Goal: Task Accomplishment & Management: Use online tool/utility

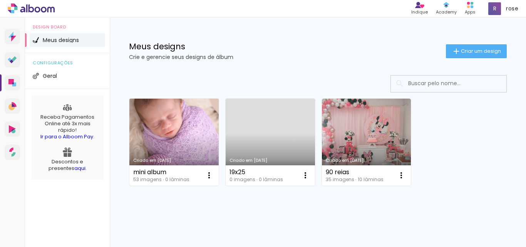
click at [190, 139] on link "Criado em [DATE]" at bounding box center [173, 142] width 89 height 87
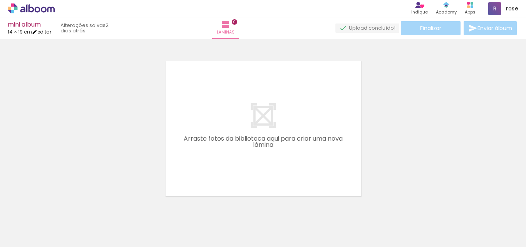
click at [45, 31] on link "editar" at bounding box center [41, 32] width 19 height 7
type input "1"
type input "19,3"
type input "28"
type input "0"
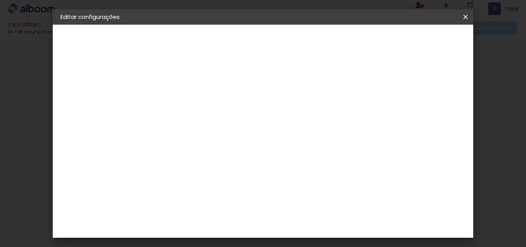
drag, startPoint x: 234, startPoint y: 173, endPoint x: 237, endPoint y: 173, distance: 3.9
click at [237, 173] on input "19,3" at bounding box center [228, 175] width 20 height 12
type input "19,5"
type paper-input "19,5"
click at [179, 121] on div "14 cm cm cm mm A maioria das encadernadoras sugere 5mm de sangria." at bounding box center [228, 128] width 151 height 62
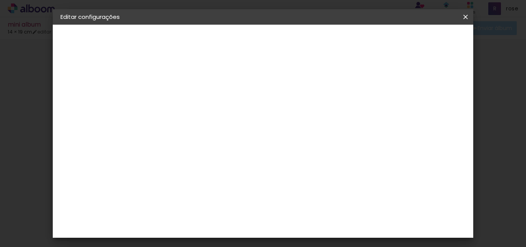
click at [296, 41] on span "Salvar configurações" at bounding box center [276, 43] width 39 height 11
click at [296, 44] on span "Salvar configurações" at bounding box center [276, 43] width 39 height 11
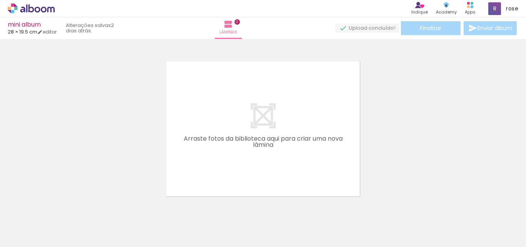
click at [228, 98] on quentale-layouter at bounding box center [262, 128] width 193 height 135
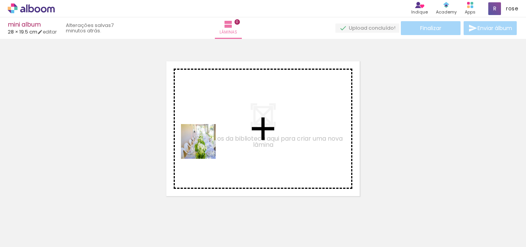
drag, startPoint x: 87, startPoint y: 225, endPoint x: 205, endPoint y: 145, distance: 143.3
click at [205, 145] on quentale-workspace at bounding box center [263, 123] width 526 height 247
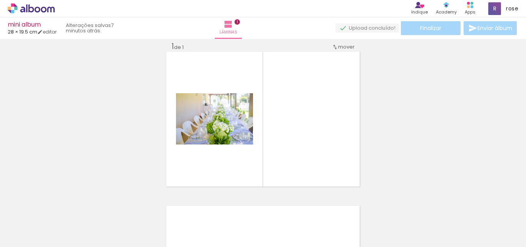
scroll to position [10, 0]
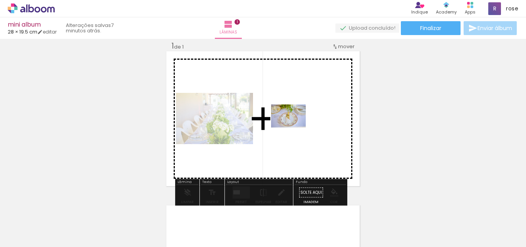
drag, startPoint x: 128, startPoint y: 231, endPoint x: 294, endPoint y: 128, distance: 195.8
click at [294, 128] on quentale-workspace at bounding box center [263, 123] width 526 height 247
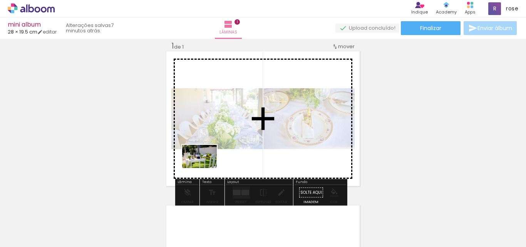
drag, startPoint x: 170, startPoint y: 230, endPoint x: 205, endPoint y: 168, distance: 71.5
click at [205, 168] on quentale-workspace at bounding box center [263, 123] width 526 height 247
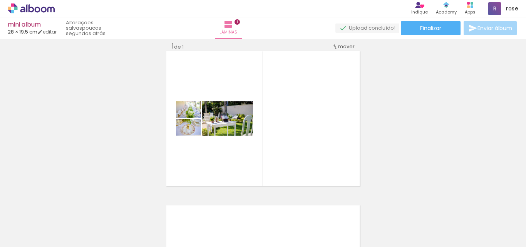
scroll to position [0, 0]
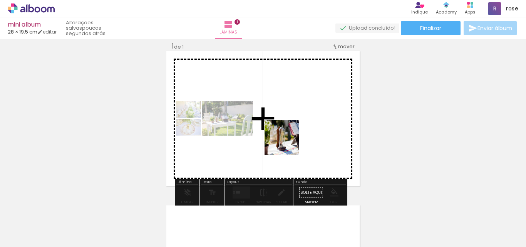
drag, startPoint x: 215, startPoint y: 229, endPoint x: 292, endPoint y: 137, distance: 119.8
click at [292, 137] on quentale-workspace at bounding box center [263, 123] width 526 height 247
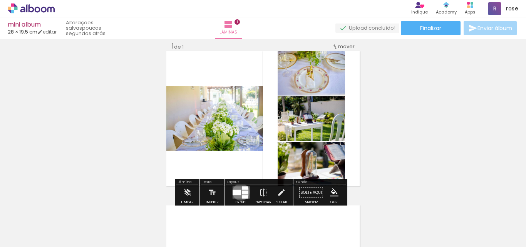
click at [239, 192] on quentale-layouter at bounding box center [240, 193] width 17 height 12
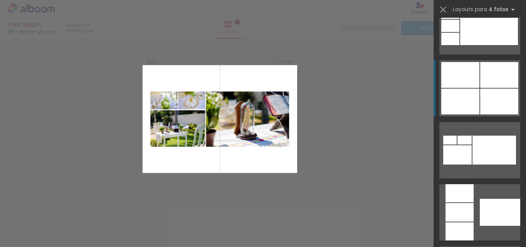
scroll to position [539, 0]
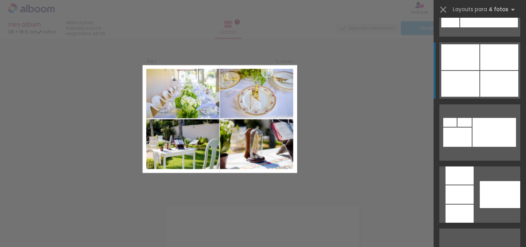
click at [481, 69] on div at bounding box center [500, 57] width 38 height 26
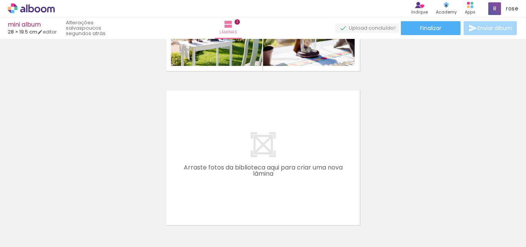
scroll to position [0, 33]
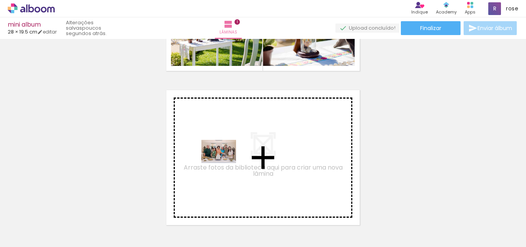
drag, startPoint x: 224, startPoint y: 229, endPoint x: 225, endPoint y: 163, distance: 65.5
click at [225, 163] on quentale-workspace at bounding box center [263, 123] width 526 height 247
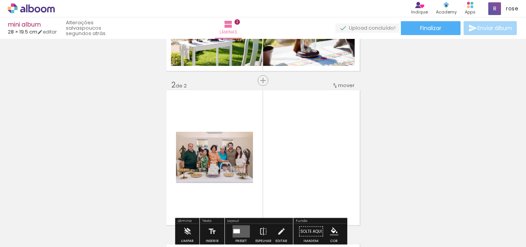
scroll to position [164, 0]
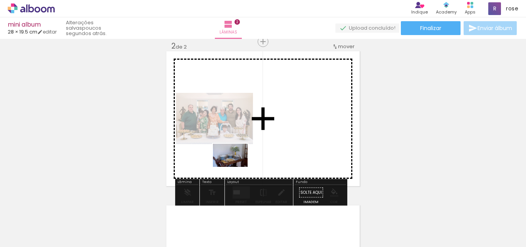
drag, startPoint x: 268, startPoint y: 231, endPoint x: 236, endPoint y: 167, distance: 71.3
click at [236, 167] on quentale-workspace at bounding box center [263, 123] width 526 height 247
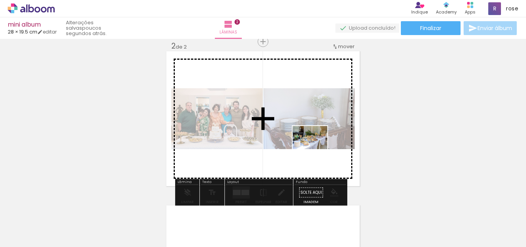
drag, startPoint x: 388, startPoint y: 234, endPoint x: 311, endPoint y: 155, distance: 110.4
click at [311, 155] on quentale-workspace at bounding box center [263, 123] width 526 height 247
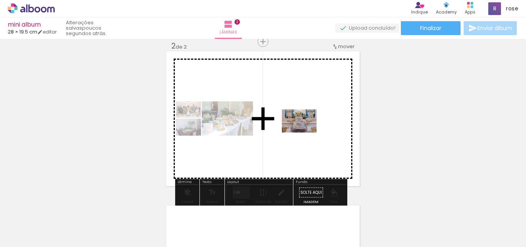
drag, startPoint x: 431, startPoint y: 230, endPoint x: 305, endPoint y: 133, distance: 159.0
click at [305, 133] on quentale-workspace at bounding box center [263, 123] width 526 height 247
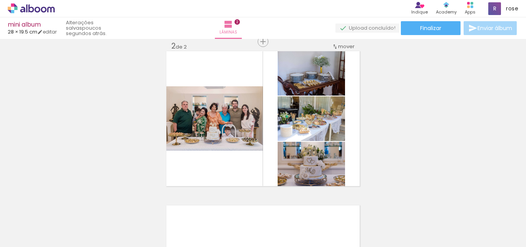
scroll to position [0, 0]
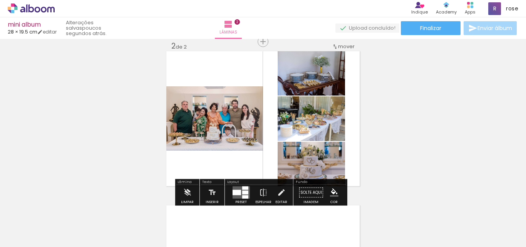
click at [242, 191] on div at bounding box center [245, 193] width 6 height 4
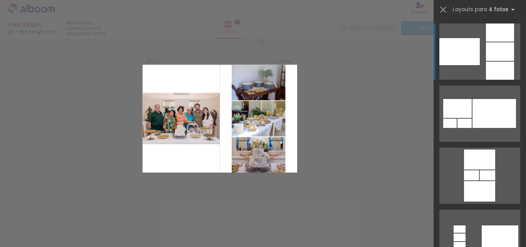
click at [107, 126] on div "Confirmar Cancelar" at bounding box center [263, 115] width 526 height 481
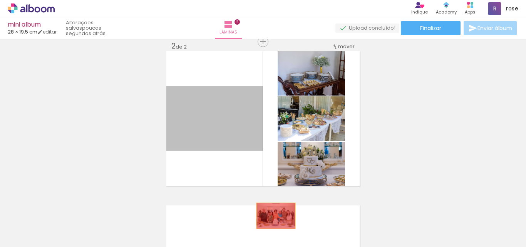
drag, startPoint x: 222, startPoint y: 124, endPoint x: 273, endPoint y: 216, distance: 104.7
click at [273, 216] on quentale-workspace at bounding box center [263, 123] width 526 height 247
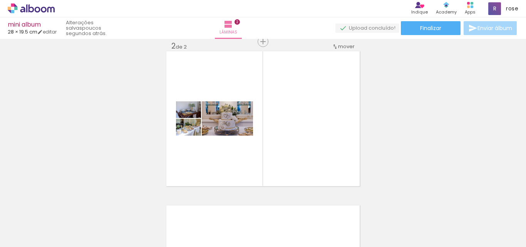
scroll to position [0, 305]
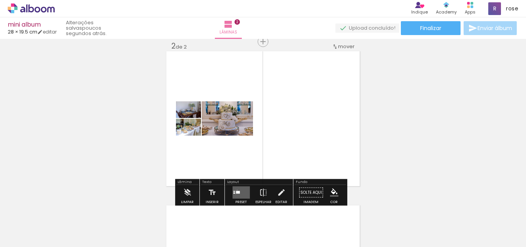
click at [235, 190] on quentale-layouter at bounding box center [240, 193] width 17 height 12
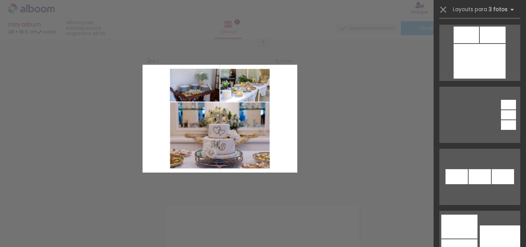
scroll to position [809, 0]
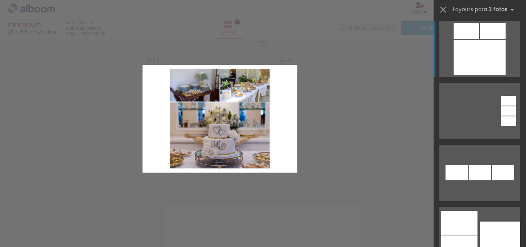
click at [477, 53] on div at bounding box center [480, 57] width 52 height 35
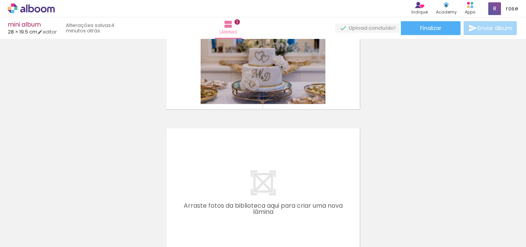
scroll to position [0, 744]
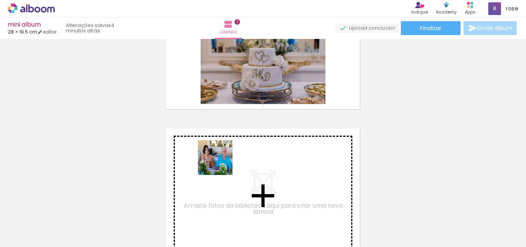
drag, startPoint x: 245, startPoint y: 230, endPoint x: 221, endPoint y: 163, distance: 70.5
click at [221, 163] on quentale-workspace at bounding box center [263, 123] width 526 height 247
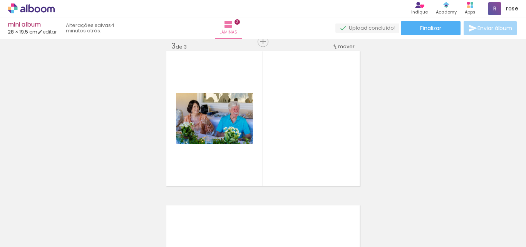
scroll to position [0, 1819]
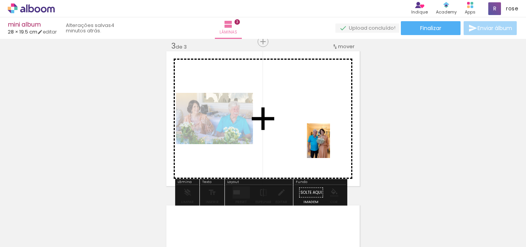
drag, startPoint x: 419, startPoint y: 227, endPoint x: 318, endPoint y: 136, distance: 136.4
click at [318, 136] on quentale-workspace at bounding box center [263, 123] width 526 height 247
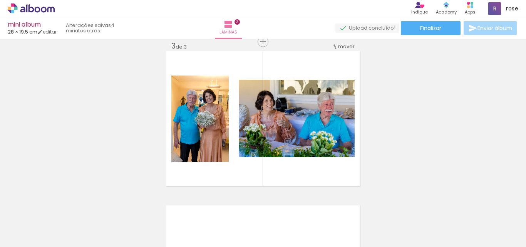
scroll to position [0, 192]
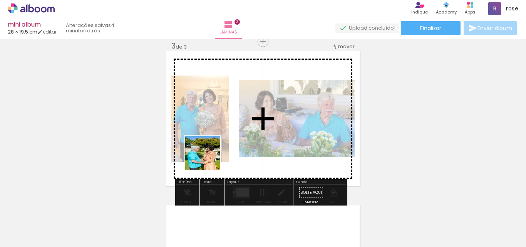
drag, startPoint x: 141, startPoint y: 225, endPoint x: 210, endPoint y: 157, distance: 96.2
click at [210, 157] on quentale-workspace at bounding box center [263, 123] width 526 height 247
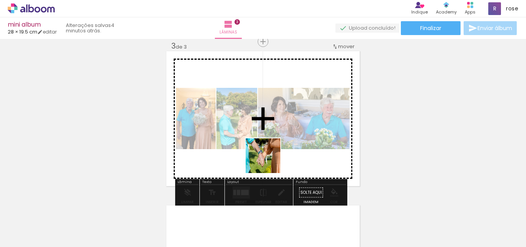
drag, startPoint x: 191, startPoint y: 231, endPoint x: 274, endPoint y: 151, distance: 115.3
click at [274, 151] on quentale-workspace at bounding box center [263, 123] width 526 height 247
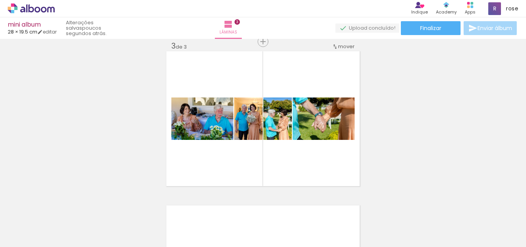
scroll to position [0, 1381]
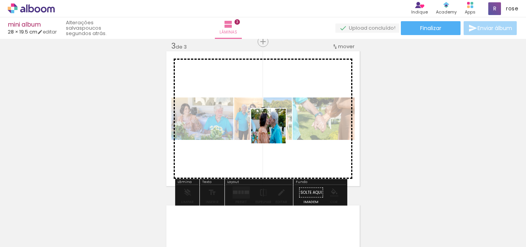
drag, startPoint x: 338, startPoint y: 225, endPoint x: 274, endPoint y: 132, distance: 113.4
click at [274, 132] on quentale-workspace at bounding box center [263, 123] width 526 height 247
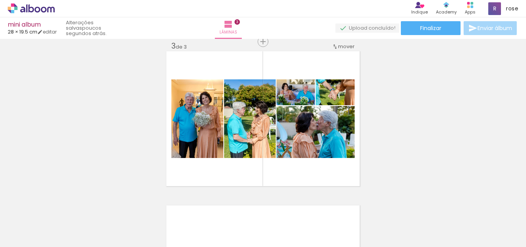
scroll to position [0, 1826]
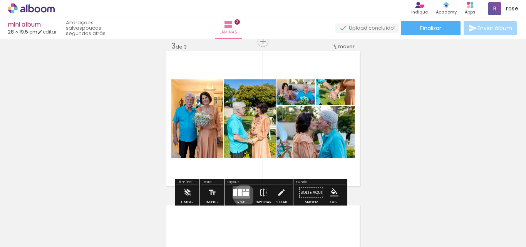
click at [242, 195] on div at bounding box center [245, 194] width 7 height 4
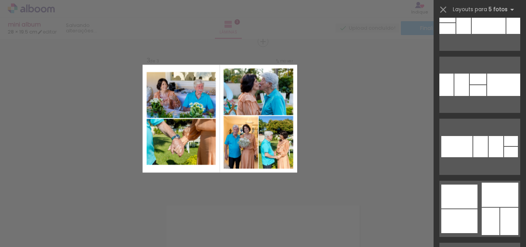
scroll to position [1888, 0]
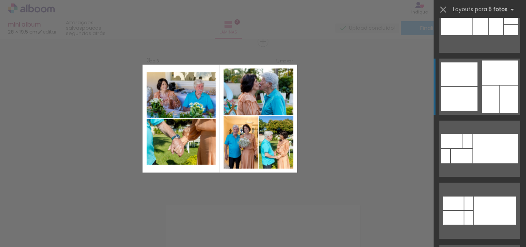
click at [473, 211] on div at bounding box center [469, 218] width 8 height 14
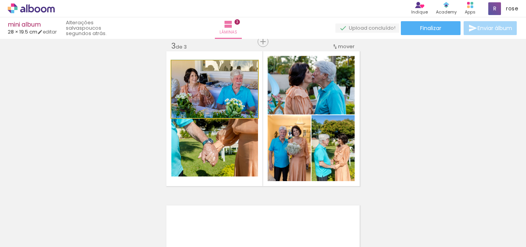
click at [218, 99] on quentale-photo at bounding box center [214, 88] width 87 height 57
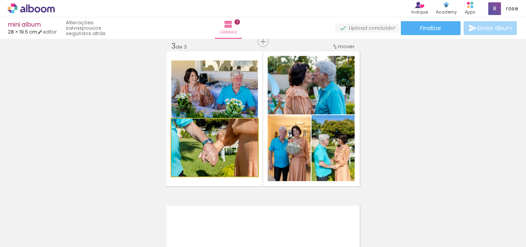
click at [200, 144] on quentale-photo at bounding box center [214, 148] width 87 height 58
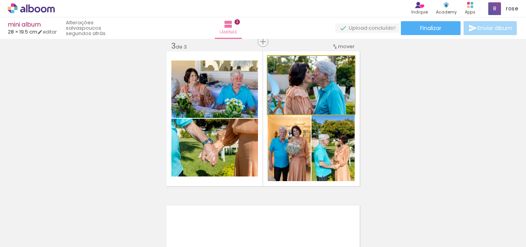
click at [275, 98] on quentale-photo at bounding box center [311, 85] width 87 height 59
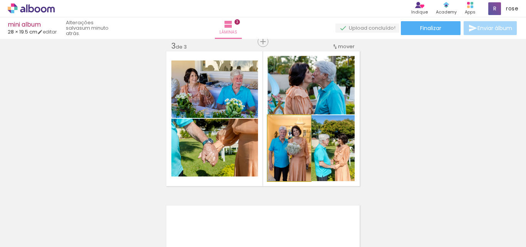
click at [289, 163] on quentale-photo at bounding box center [289, 148] width 43 height 66
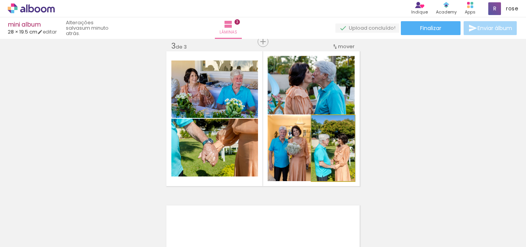
click at [342, 151] on quentale-photo at bounding box center [333, 148] width 43 height 66
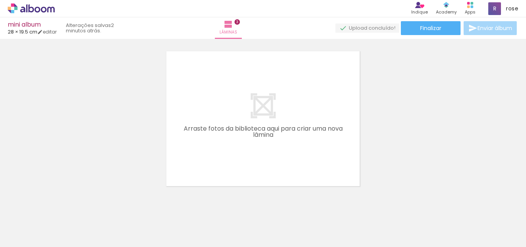
scroll to position [0, 1299]
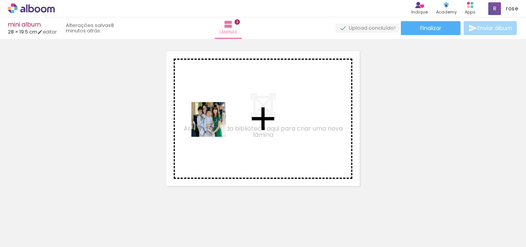
drag, startPoint x: 161, startPoint y: 227, endPoint x: 215, endPoint y: 124, distance: 115.8
click at [215, 124] on quentale-workspace at bounding box center [263, 123] width 526 height 247
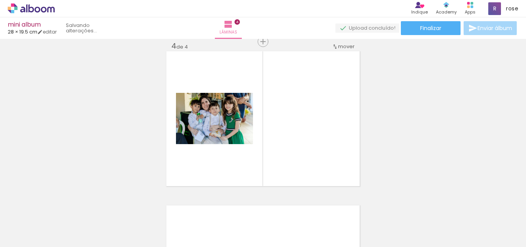
scroll to position [472, 0]
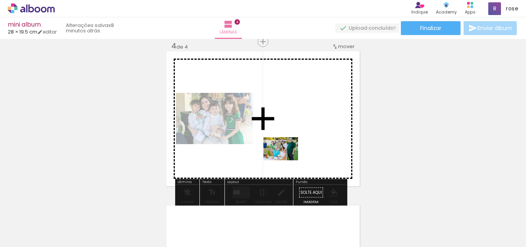
drag, startPoint x: 213, startPoint y: 228, endPoint x: 272, endPoint y: 168, distance: 84.2
click at [295, 139] on quentale-workspace at bounding box center [263, 123] width 526 height 247
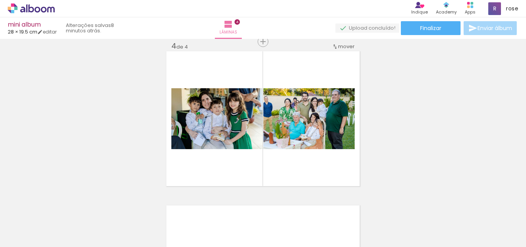
scroll to position [0, 1548]
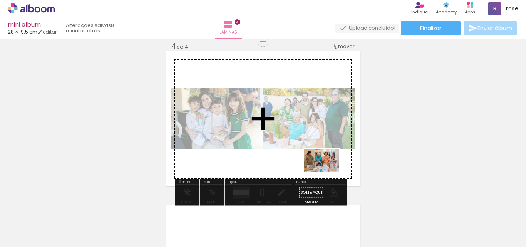
drag, startPoint x: 388, startPoint y: 222, endPoint x: 328, endPoint y: 172, distance: 78.8
click at [328, 172] on quentale-workspace at bounding box center [263, 123] width 526 height 247
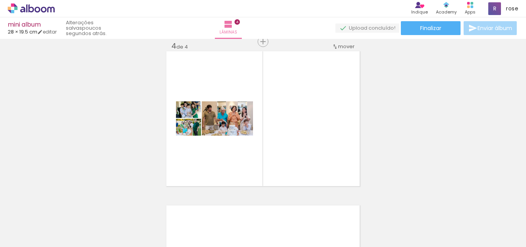
scroll to position [0, 581]
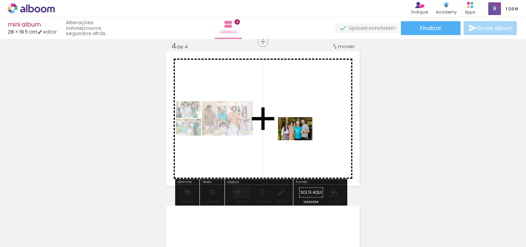
drag, startPoint x: 185, startPoint y: 221, endPoint x: 301, endPoint y: 140, distance: 141.8
click at [301, 140] on quentale-workspace at bounding box center [263, 123] width 526 height 247
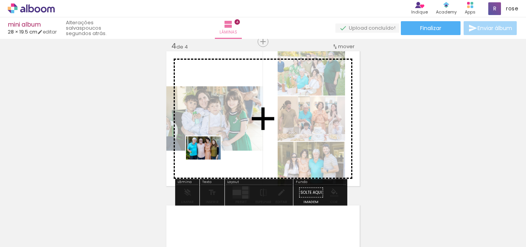
drag, startPoint x: 102, startPoint y: 228, endPoint x: 209, endPoint y: 160, distance: 126.7
click at [209, 160] on quentale-workspace at bounding box center [263, 123] width 526 height 247
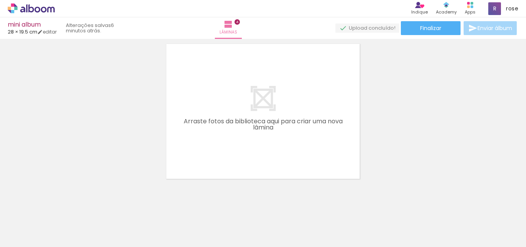
scroll to position [641, 0]
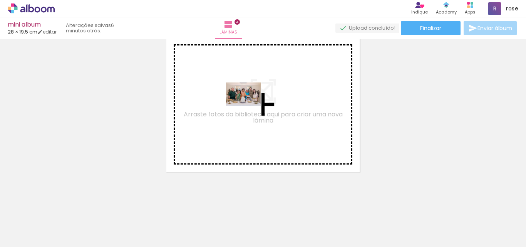
drag, startPoint x: 80, startPoint y: 229, endPoint x: 249, endPoint y: 106, distance: 209.1
click at [249, 106] on quentale-workspace at bounding box center [263, 123] width 526 height 247
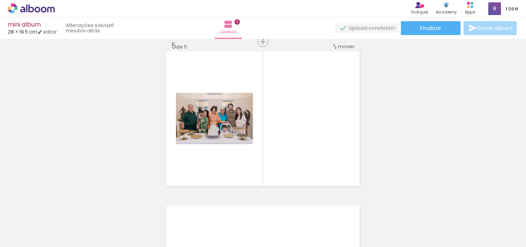
scroll to position [0, 338]
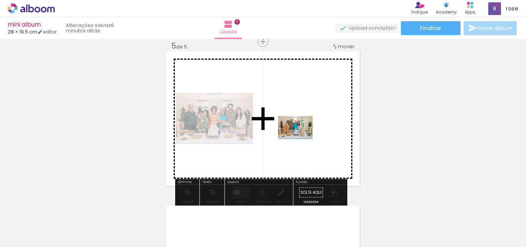
drag, startPoint x: 169, startPoint y: 225, endPoint x: 288, endPoint y: 161, distance: 135.0
click at [302, 138] on quentale-workspace at bounding box center [263, 123] width 526 height 247
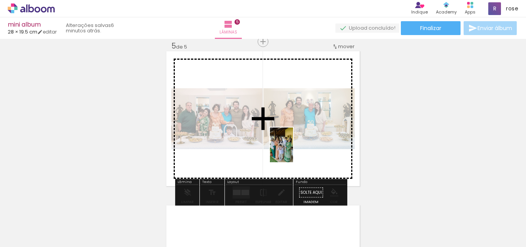
drag, startPoint x: 215, startPoint y: 231, endPoint x: 293, endPoint y: 151, distance: 112.0
click at [293, 151] on quentale-workspace at bounding box center [263, 123] width 526 height 247
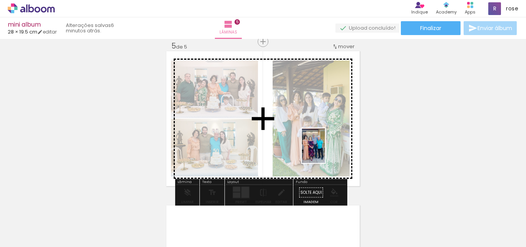
drag, startPoint x: 303, startPoint y: 230, endPoint x: 325, endPoint y: 151, distance: 81.2
click at [325, 151] on quentale-workspace at bounding box center [263, 123] width 526 height 247
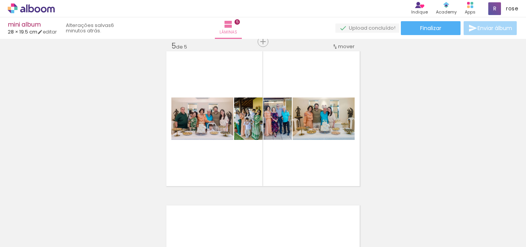
scroll to position [0, 1784]
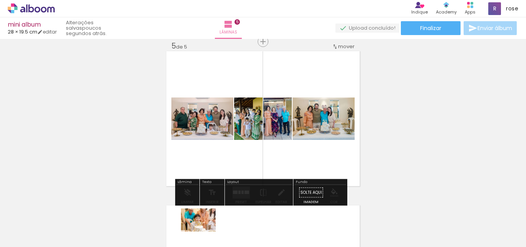
drag, startPoint x: 185, startPoint y: 230, endPoint x: 204, endPoint y: 232, distance: 19.4
click at [204, 232] on div at bounding box center [192, 220] width 38 height 25
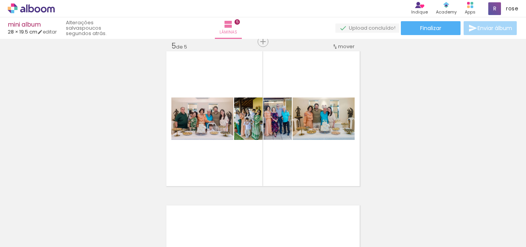
scroll to position [0, 0]
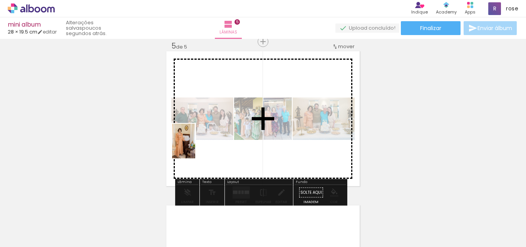
drag, startPoint x: 101, startPoint y: 229, endPoint x: 195, endPoint y: 147, distance: 125.1
click at [195, 147] on quentale-workspace at bounding box center [263, 123] width 526 height 247
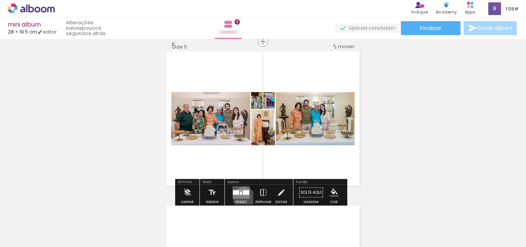
click at [242, 198] on quentale-layouter at bounding box center [240, 193] width 17 height 12
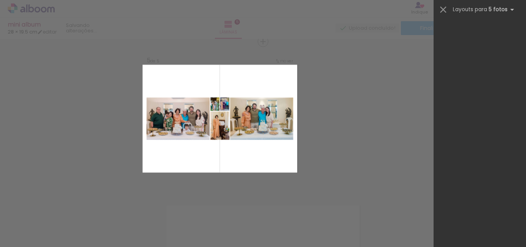
scroll to position [0, 0]
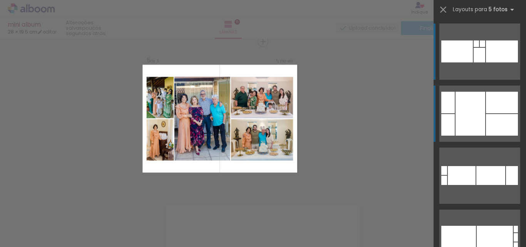
click at [486, 110] on div at bounding box center [502, 103] width 32 height 22
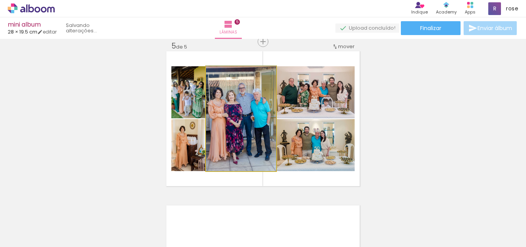
drag, startPoint x: 224, startPoint y: 116, endPoint x: 229, endPoint y: 116, distance: 5.0
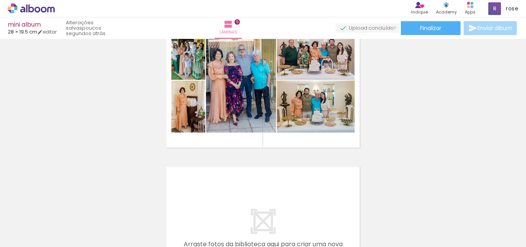
scroll to position [627, 0]
